Goal: Task Accomplishment & Management: Use online tool/utility

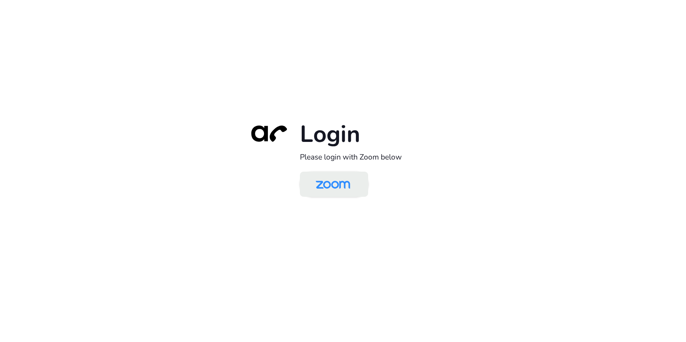
click at [336, 179] on img at bounding box center [333, 184] width 50 height 23
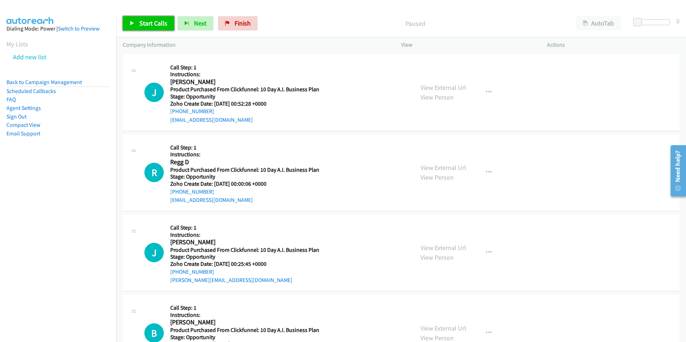
click at [153, 24] on span "Start Calls" at bounding box center [153, 23] width 28 height 8
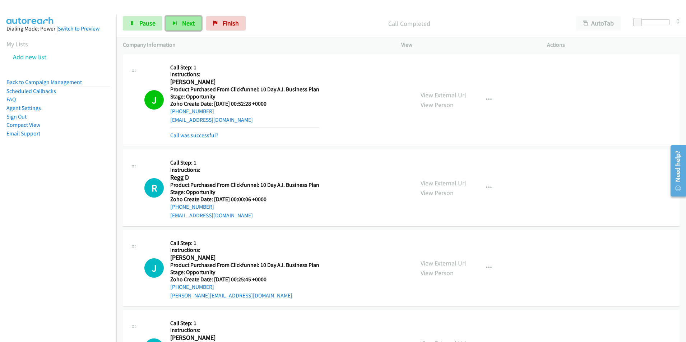
click at [185, 23] on span "Next" at bounding box center [188, 23] width 13 height 8
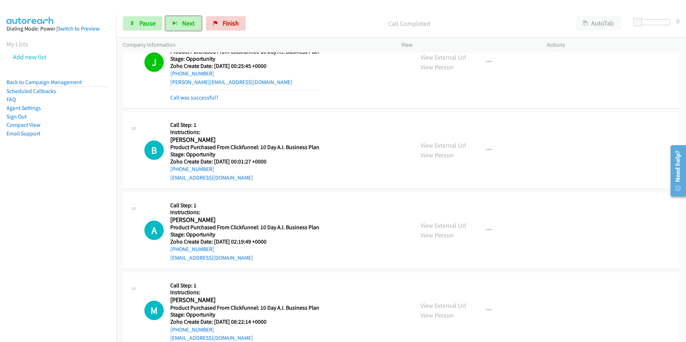
scroll to position [224, 0]
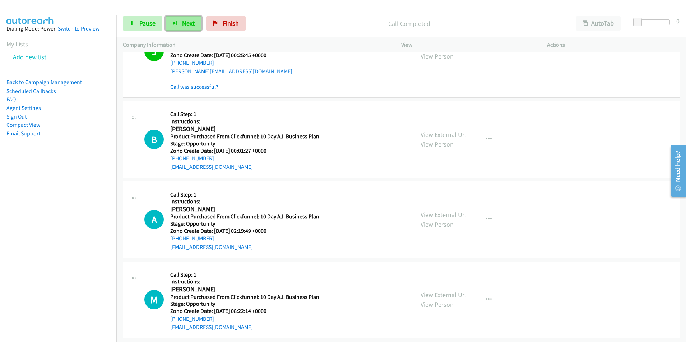
click at [191, 21] on span "Next" at bounding box center [188, 23] width 13 height 8
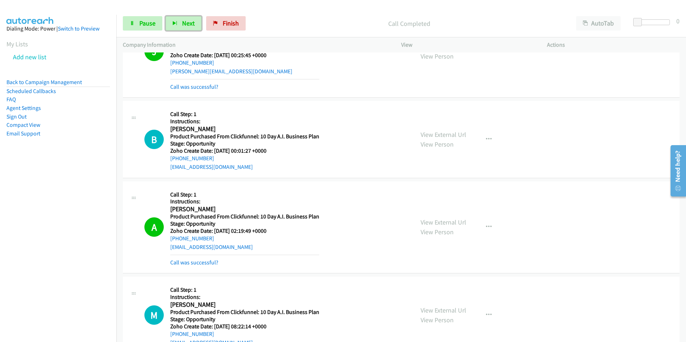
scroll to position [473, 0]
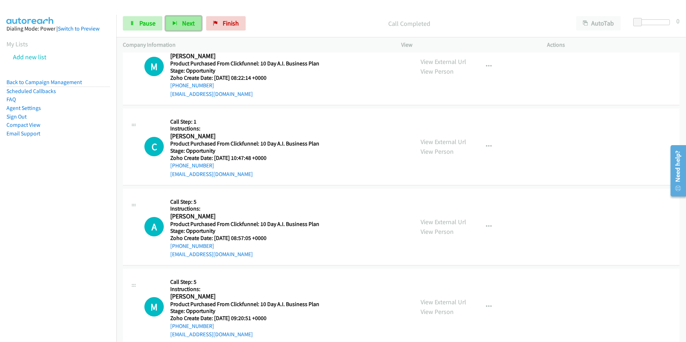
click at [185, 24] on span "Next" at bounding box center [188, 23] width 13 height 8
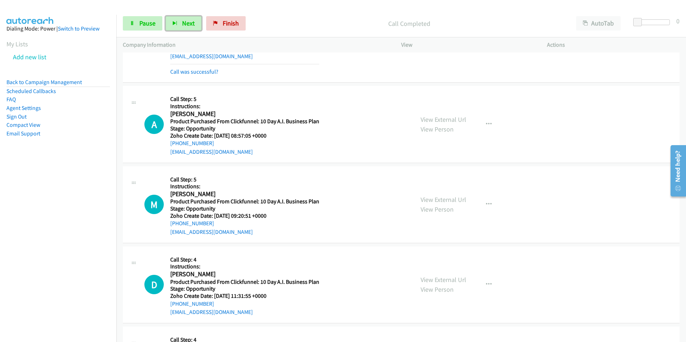
scroll to position [602, 0]
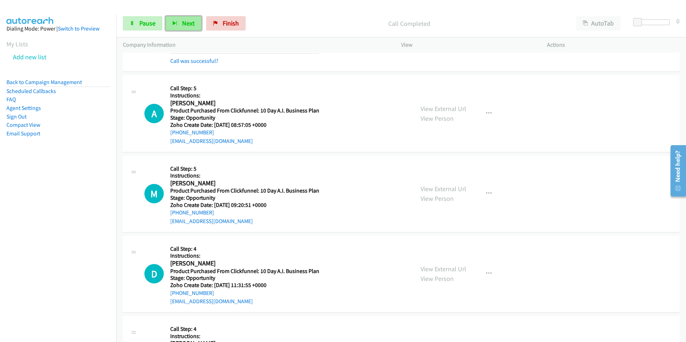
click at [187, 25] on span "Next" at bounding box center [188, 23] width 13 height 8
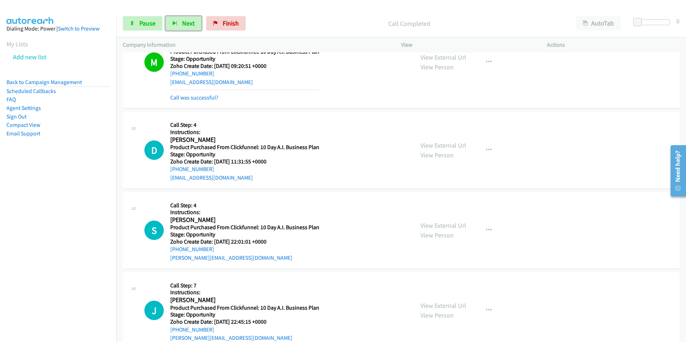
scroll to position [751, 0]
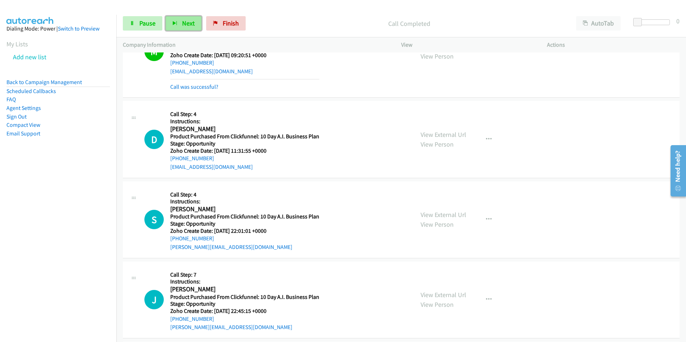
click at [176, 24] on icon "button" at bounding box center [174, 23] width 5 height 5
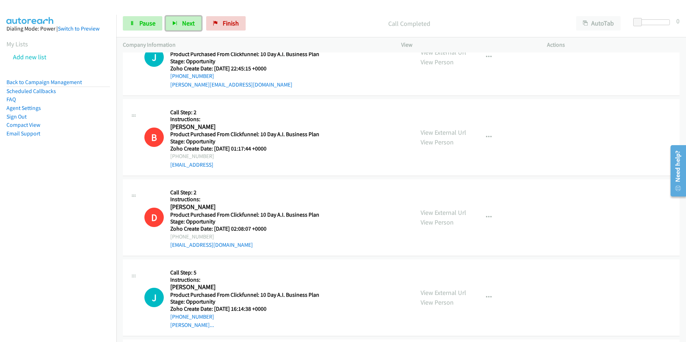
scroll to position [995, 0]
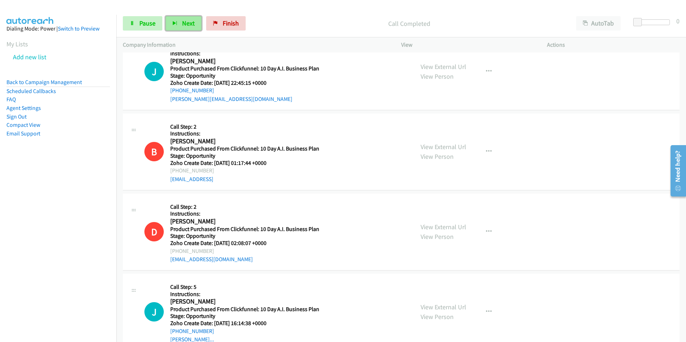
click at [182, 18] on button "Next" at bounding box center [184, 23] width 36 height 14
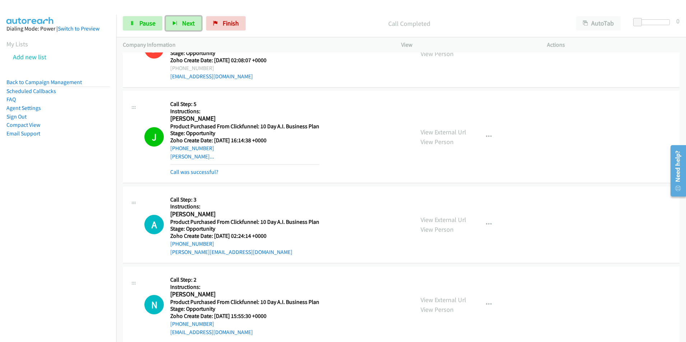
scroll to position [1210, 0]
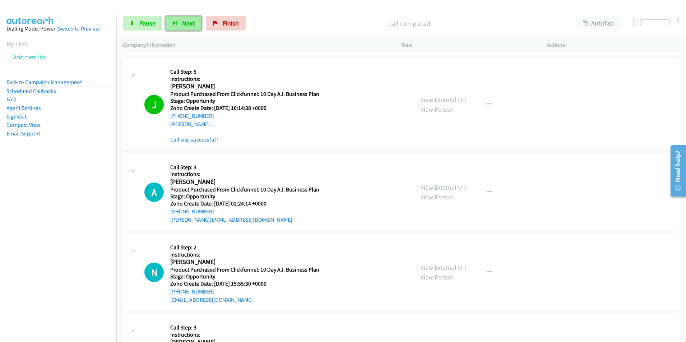
click at [184, 25] on span "Next" at bounding box center [188, 23] width 13 height 8
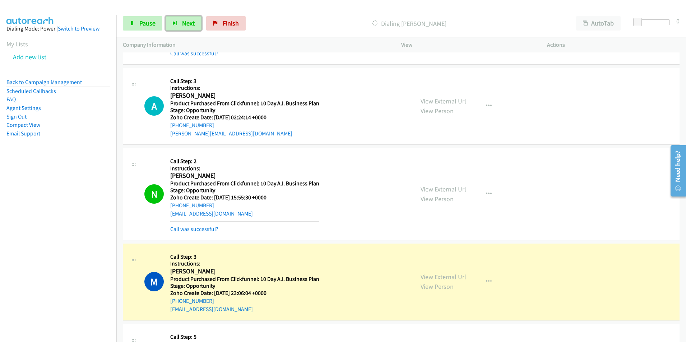
scroll to position [1361, 0]
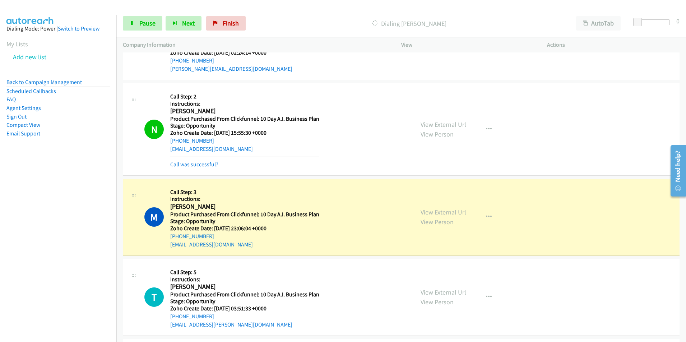
click at [204, 165] on link "Call was successful?" at bounding box center [194, 164] width 48 height 7
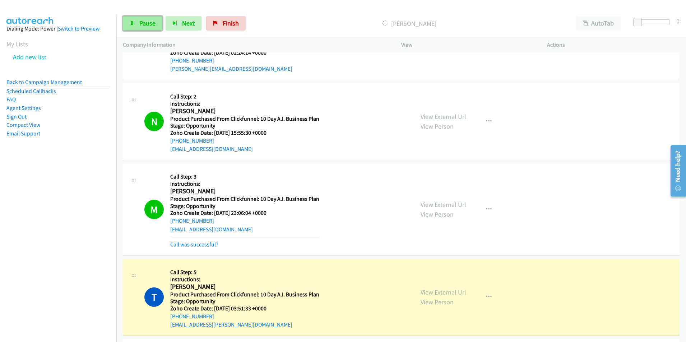
click at [146, 25] on span "Pause" at bounding box center [147, 23] width 16 height 8
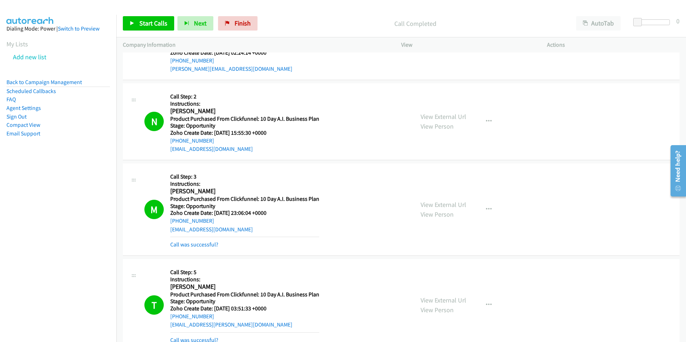
click at [257, 151] on div "nathanandersontaylor@gmail.com" at bounding box center [244, 149] width 149 height 9
click at [166, 147] on div "N Callback Scheduled Call Step: 2 Instructions: Nathan Taylor America/Denver Pr…" at bounding box center [275, 122] width 263 height 64
copy link "nathanandersontaylor@gmail.com"
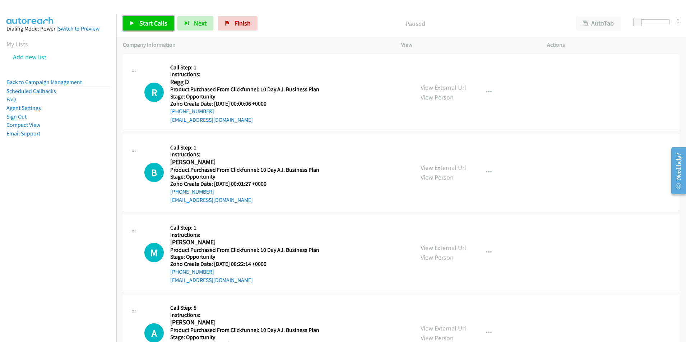
click at [145, 23] on span "Start Calls" at bounding box center [153, 23] width 28 height 8
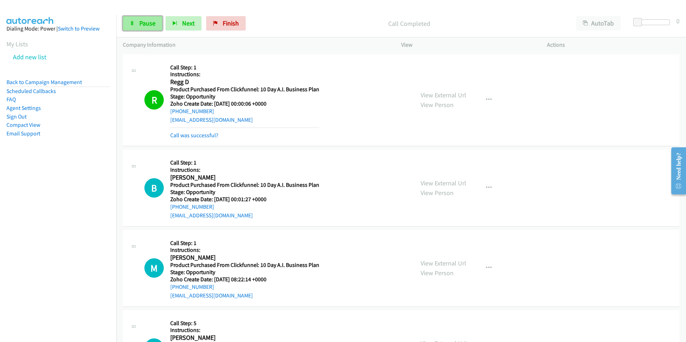
click at [153, 26] on span "Pause" at bounding box center [147, 23] width 16 height 8
click at [216, 111] on div "+1 804-283-0508" at bounding box center [244, 111] width 149 height 9
click at [168, 113] on div "R Callback Scheduled Call Step: 1 Instructions: Regg D America/New_York Product…" at bounding box center [275, 100] width 263 height 79
copy link "+1 804-283-0508"
click at [157, 22] on span "Start Calls" at bounding box center [153, 23] width 28 height 8
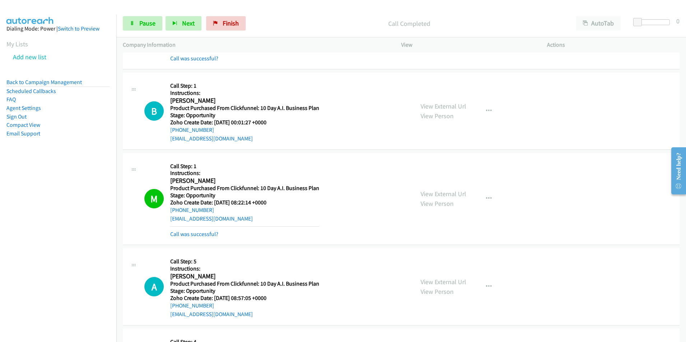
scroll to position [154, 0]
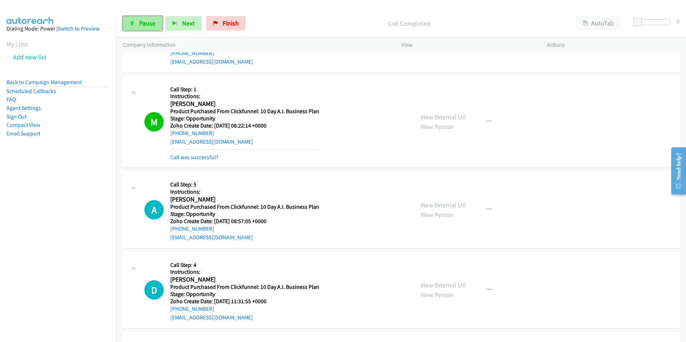
click at [147, 27] on span "Pause" at bounding box center [147, 23] width 16 height 8
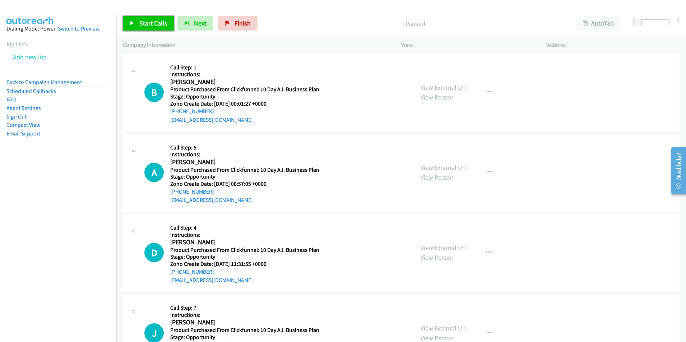
click at [151, 25] on span "Start Calls" at bounding box center [153, 23] width 28 height 8
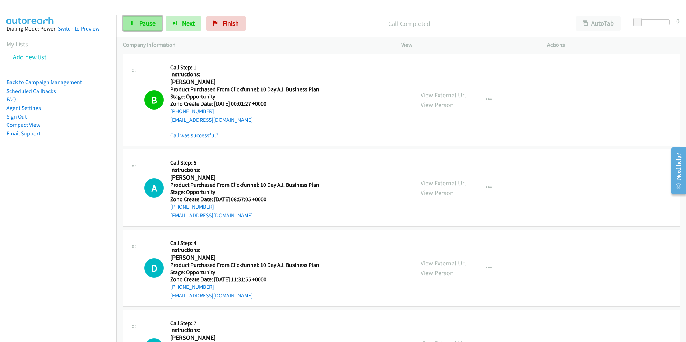
click at [147, 24] on span "Pause" at bounding box center [147, 23] width 16 height 8
click at [215, 112] on div "+1 925-381-5352" at bounding box center [244, 111] width 149 height 9
click at [168, 112] on div "B Callback Scheduled Call Step: 1 Instructions: Boomer Cruz America/Los_Angeles…" at bounding box center [275, 100] width 263 height 79
copy link "+1 925-381-5352"
click at [153, 20] on span "Start Calls" at bounding box center [153, 23] width 28 height 8
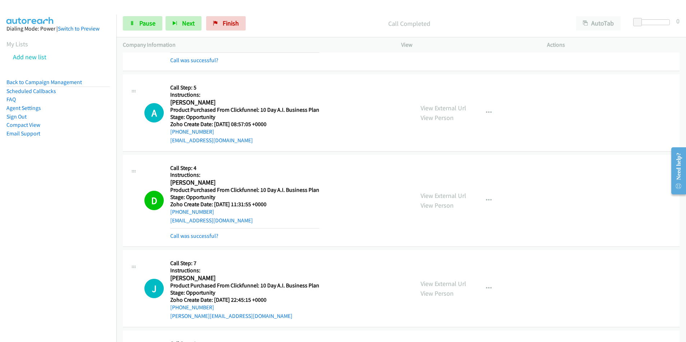
scroll to position [103, 0]
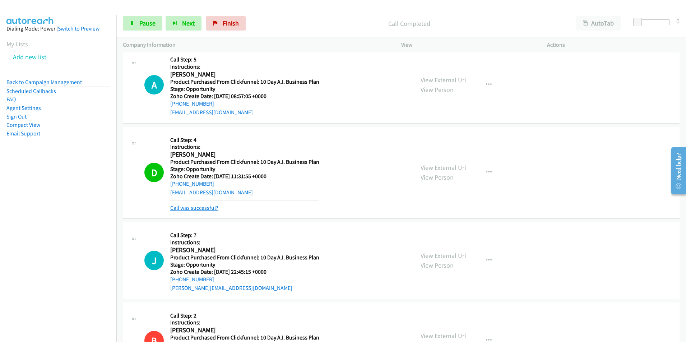
click at [204, 206] on link "Call was successful?" at bounding box center [194, 207] width 48 height 7
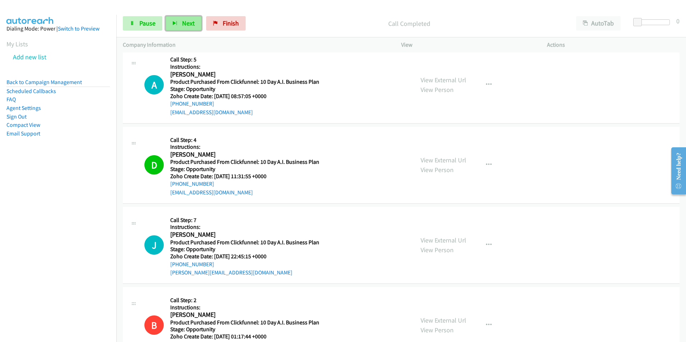
click at [187, 22] on span "Next" at bounding box center [188, 23] width 13 height 8
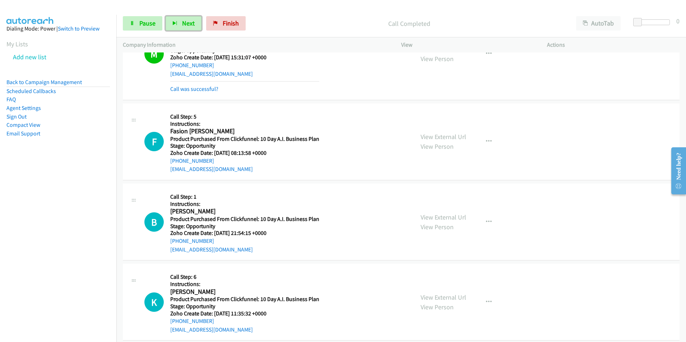
scroll to position [657, 0]
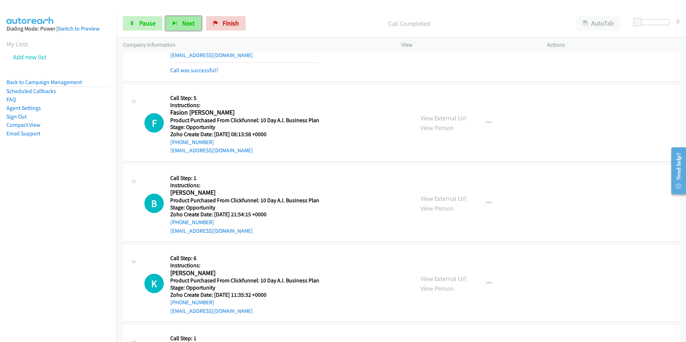
click at [182, 23] on span "Next" at bounding box center [188, 23] width 13 height 8
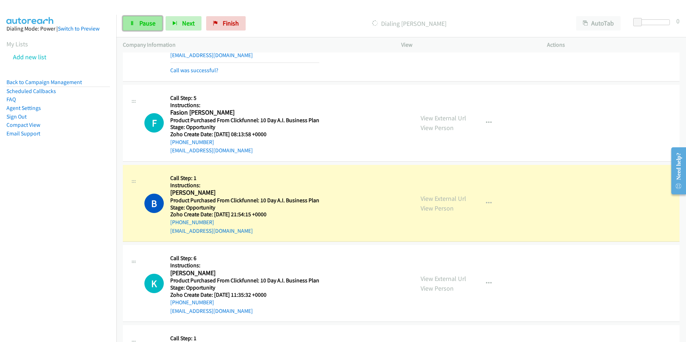
click at [149, 22] on span "Pause" at bounding box center [147, 23] width 16 height 8
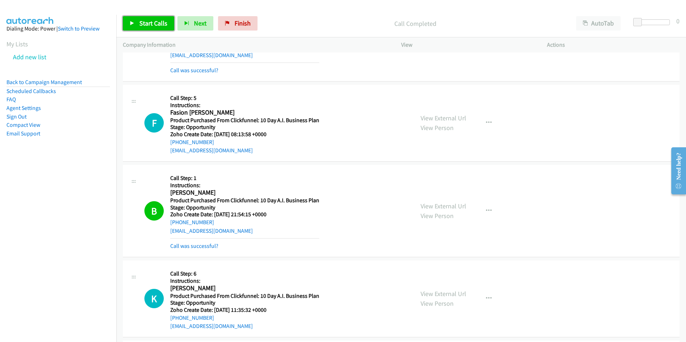
click at [154, 26] on span "Start Calls" at bounding box center [153, 23] width 28 height 8
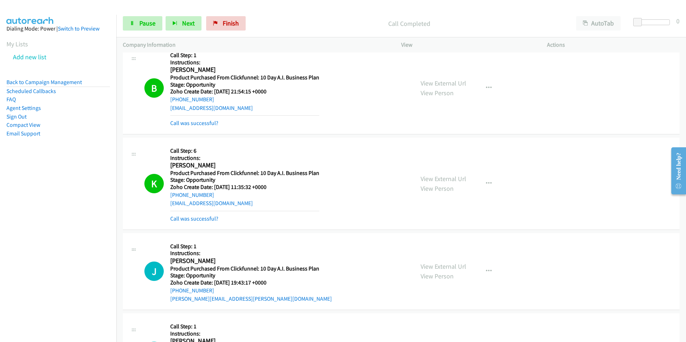
scroll to position [799, 0]
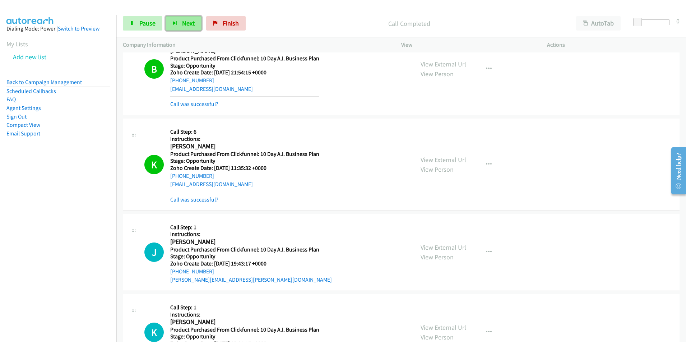
click at [177, 25] on icon "button" at bounding box center [174, 23] width 5 height 5
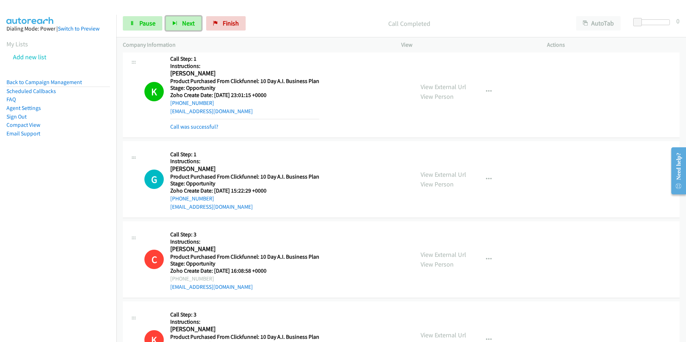
scroll to position [1296, 0]
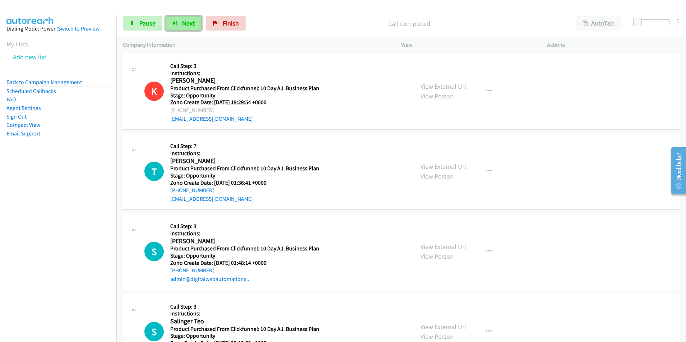
click at [183, 26] on span "Next" at bounding box center [188, 23] width 13 height 8
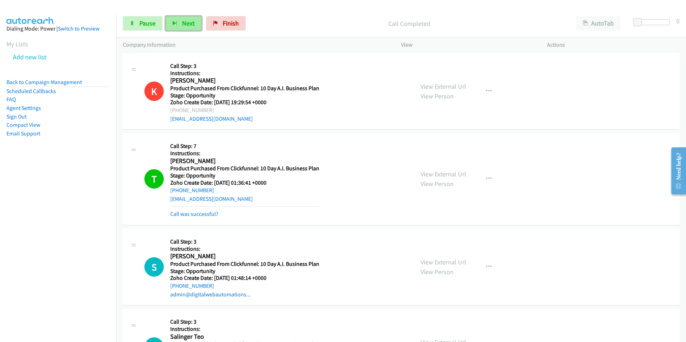
click at [186, 25] on span "Next" at bounding box center [188, 23] width 13 height 8
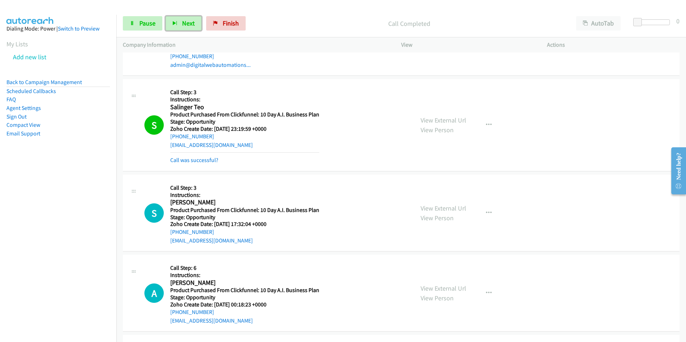
scroll to position [1507, 0]
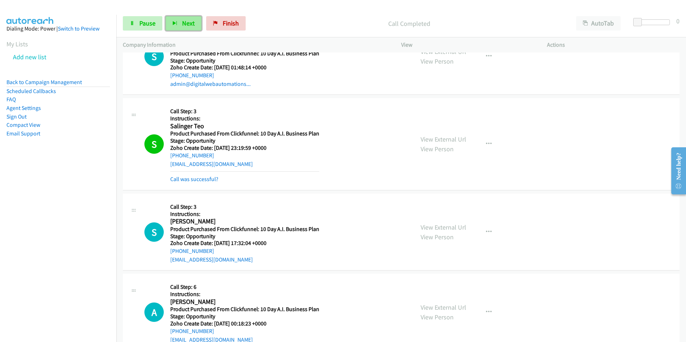
click at [189, 23] on span "Next" at bounding box center [188, 23] width 13 height 8
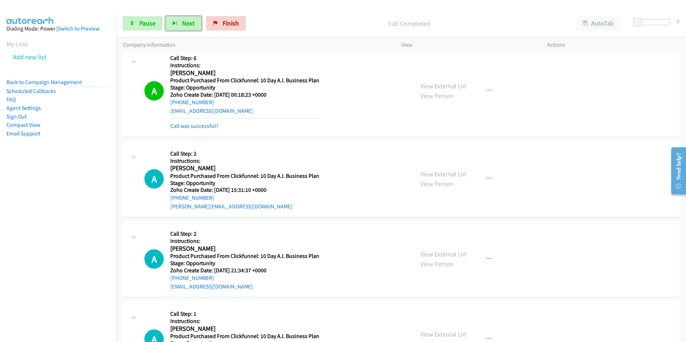
scroll to position [1688, 0]
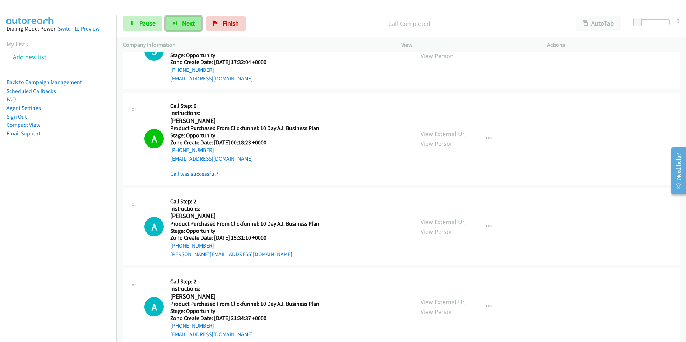
click at [182, 27] on span "Next" at bounding box center [188, 23] width 13 height 8
click at [139, 24] on span "Pause" at bounding box center [147, 23] width 16 height 8
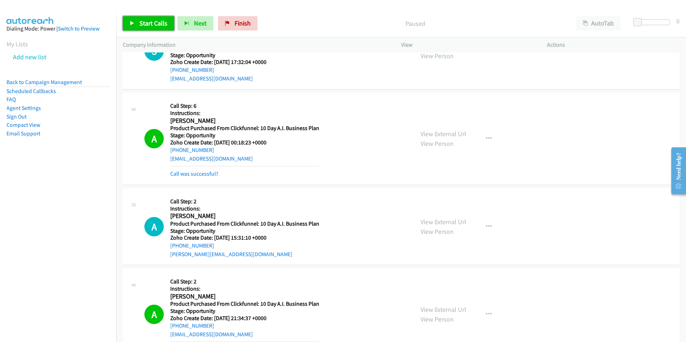
click at [155, 22] on span "Start Calls" at bounding box center [153, 23] width 28 height 8
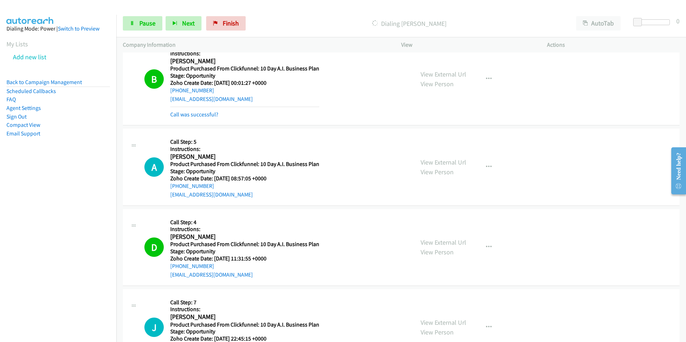
scroll to position [0, 0]
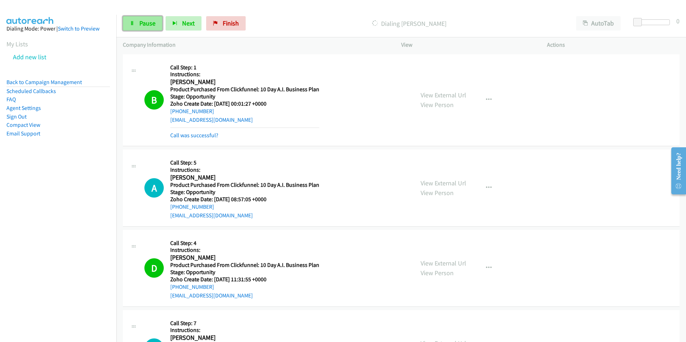
click at [148, 25] on span "Pause" at bounding box center [147, 23] width 16 height 8
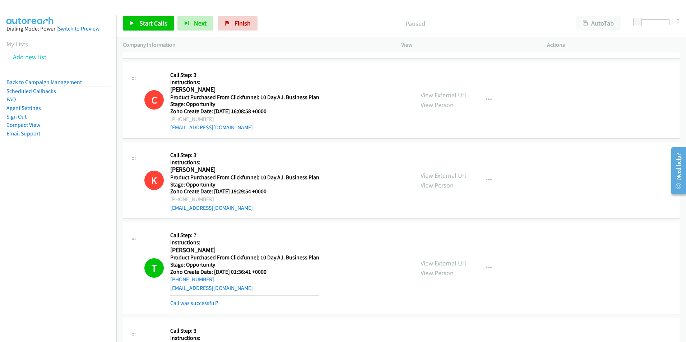
scroll to position [1217, 0]
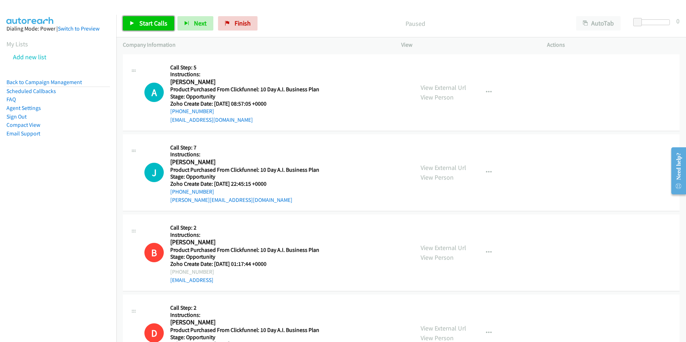
click at [151, 19] on span "Start Calls" at bounding box center [153, 23] width 28 height 8
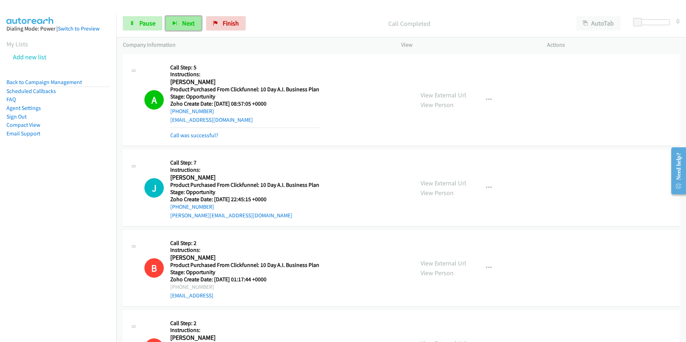
click at [182, 24] on span "Next" at bounding box center [188, 23] width 13 height 8
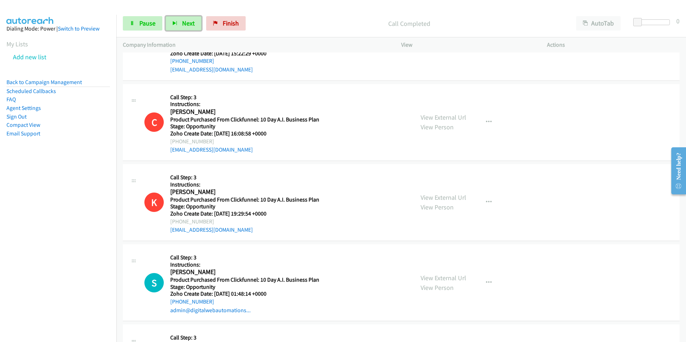
scroll to position [521, 0]
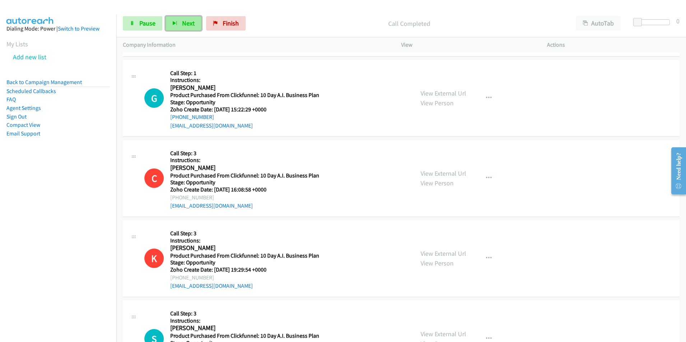
click at [192, 22] on span "Next" at bounding box center [188, 23] width 13 height 8
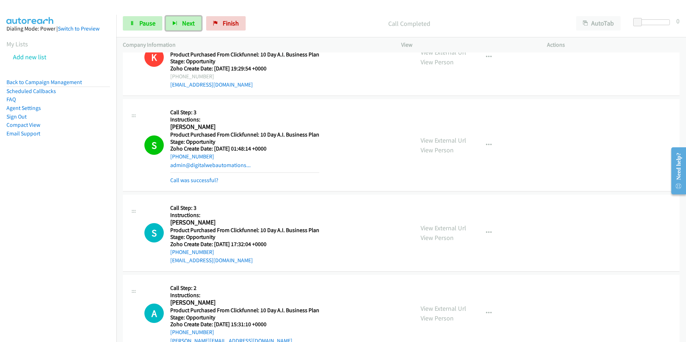
scroll to position [747, 0]
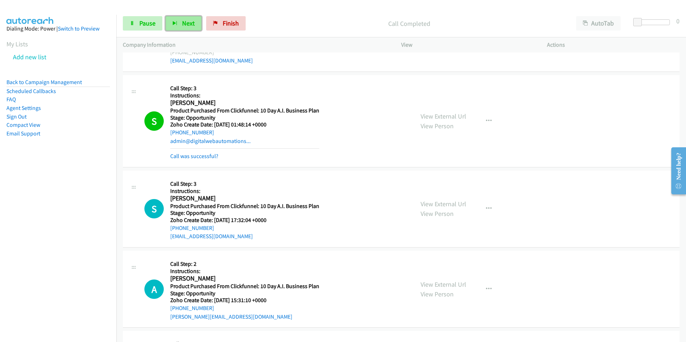
click at [185, 22] on span "Next" at bounding box center [188, 23] width 13 height 8
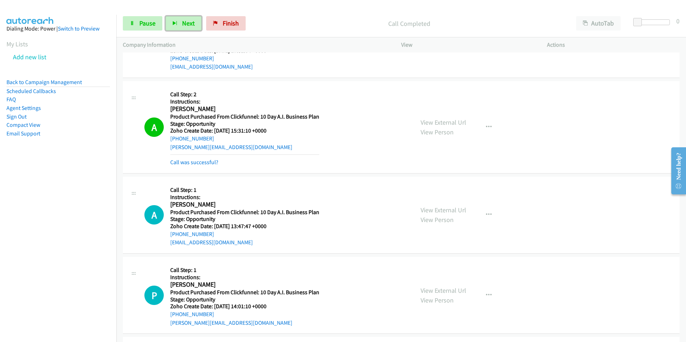
scroll to position [949, 0]
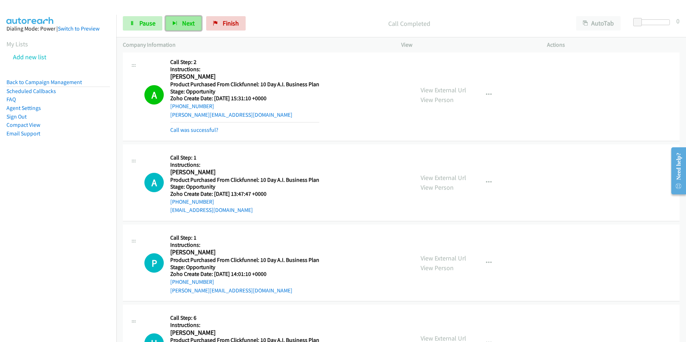
click at [189, 25] on span "Next" at bounding box center [188, 23] width 13 height 8
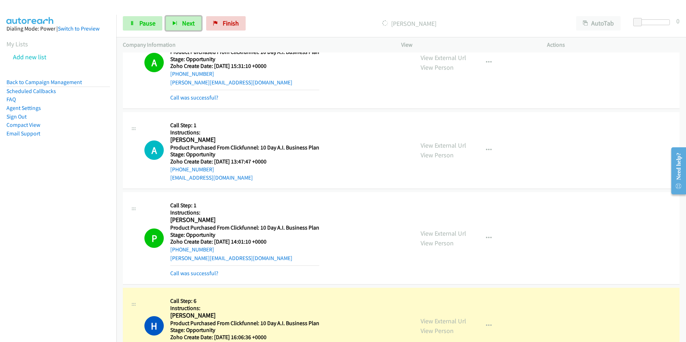
scroll to position [1021, 0]
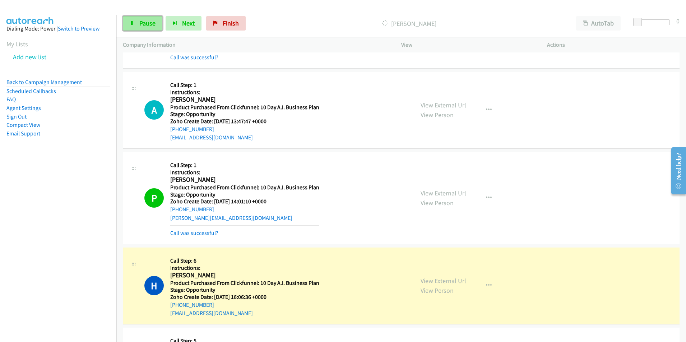
click at [156, 23] on link "Pause" at bounding box center [143, 23] width 40 height 14
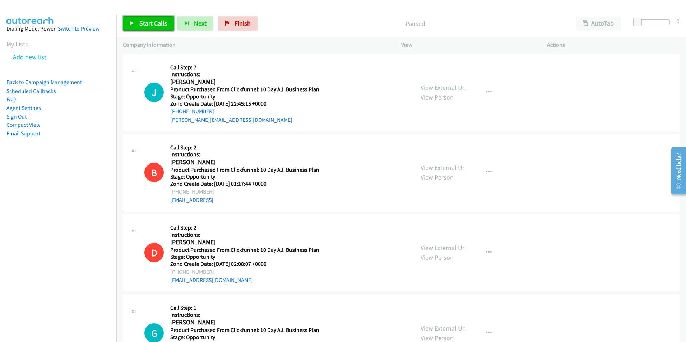
click at [151, 20] on span "Start Calls" at bounding box center [153, 23] width 28 height 8
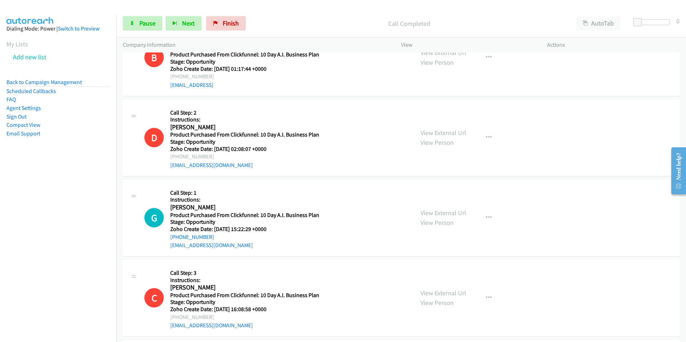
scroll to position [138, 0]
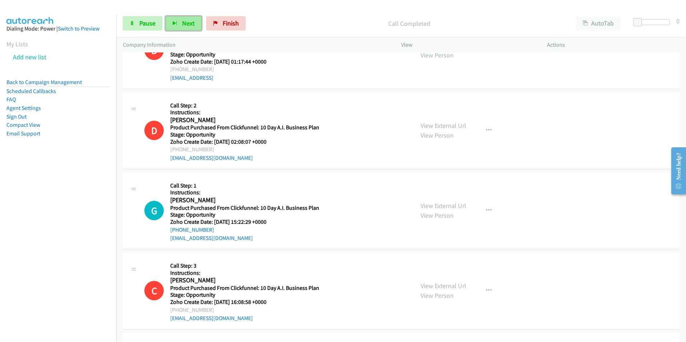
click at [183, 26] on span "Next" at bounding box center [188, 23] width 13 height 8
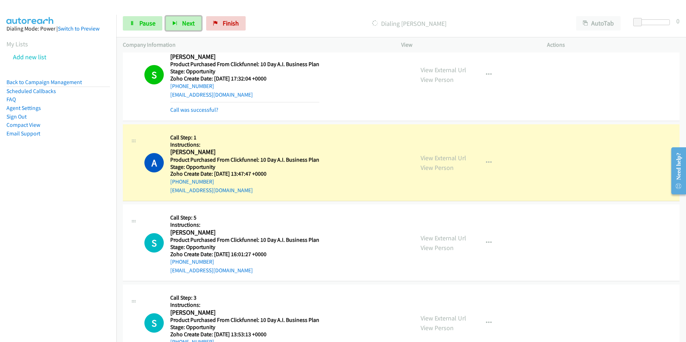
scroll to position [602, 0]
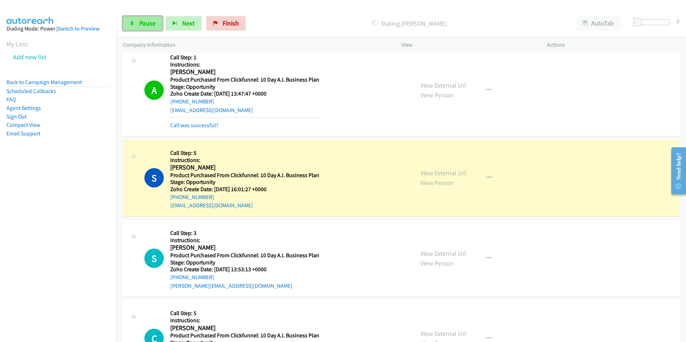
click at [144, 25] on span "Pause" at bounding box center [147, 23] width 16 height 8
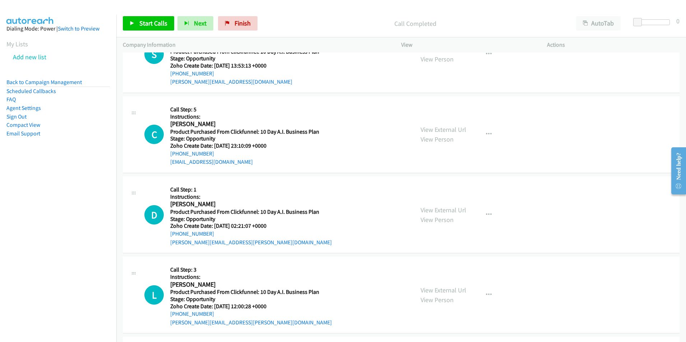
scroll to position [741, 0]
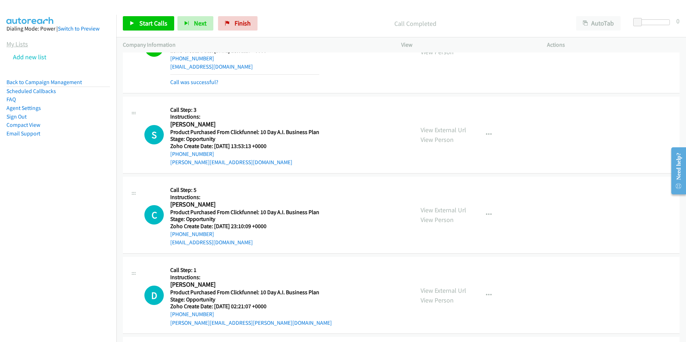
click at [9, 46] on link "My Lists" at bounding box center [17, 44] width 22 height 8
